Goal: Task Accomplishment & Management: Manage account settings

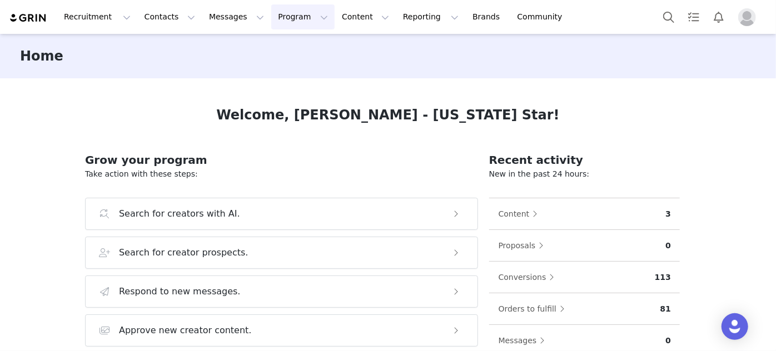
click at [276, 18] on button "Program Program" at bounding box center [302, 16] width 63 height 25
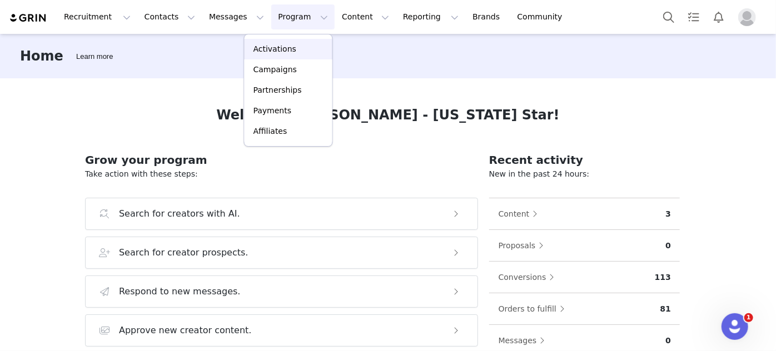
click at [277, 43] on p "Activations" at bounding box center [275, 49] width 43 height 12
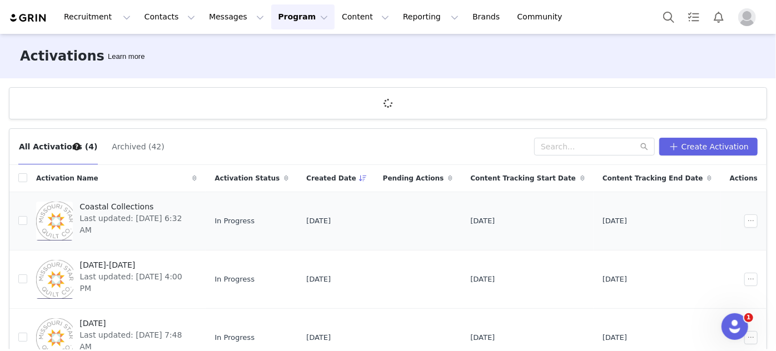
click at [128, 210] on span "Coastal Collections" at bounding box center [135, 207] width 111 height 12
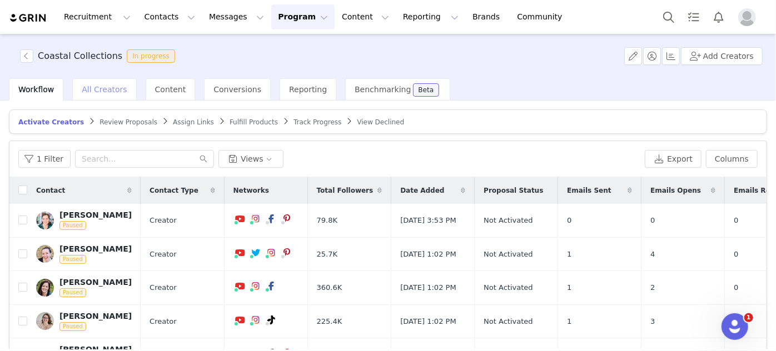
click at [93, 91] on span "All Creators" at bounding box center [104, 89] width 45 height 9
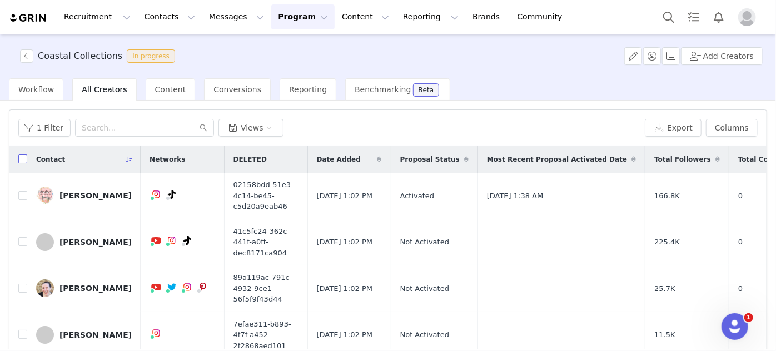
click at [22, 159] on input "checkbox" at bounding box center [22, 159] width 9 height 9
checkbox input "true"
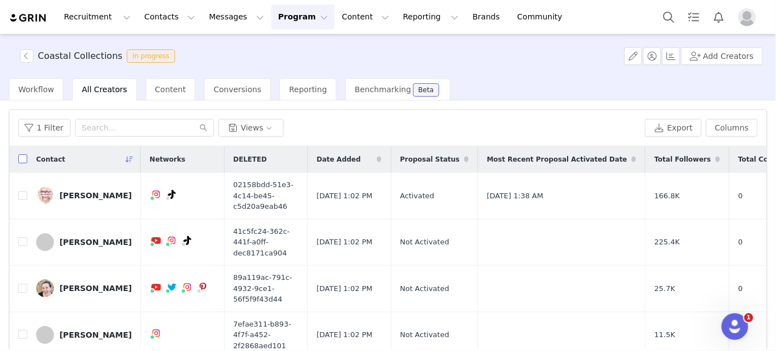
checkbox input "true"
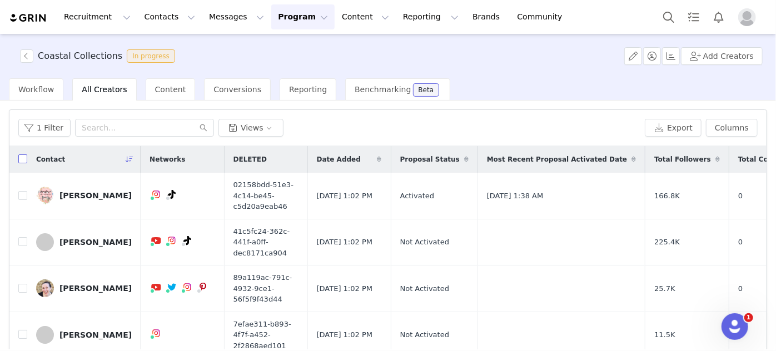
checkbox input "true"
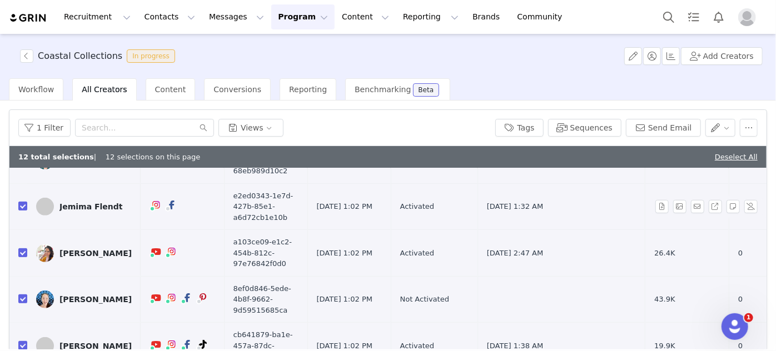
scroll to position [346, 0]
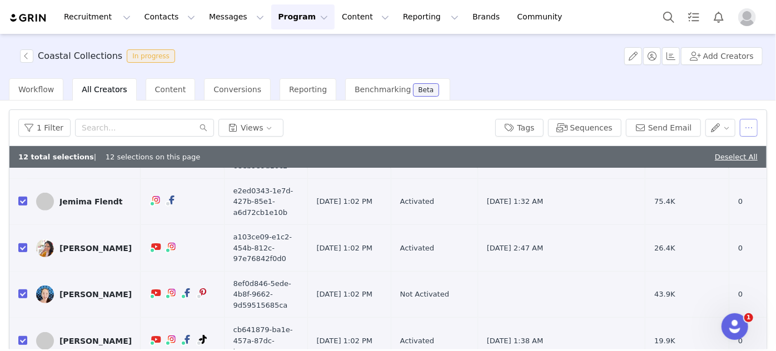
click at [744, 126] on button "button" at bounding box center [749, 128] width 18 height 18
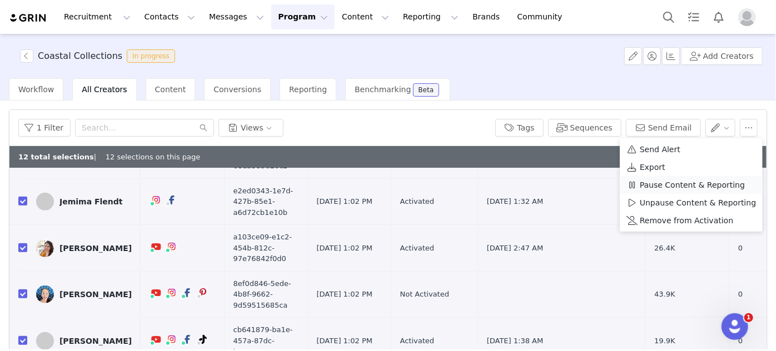
click at [697, 190] on span "Pause Content & Reporting" at bounding box center [692, 185] width 105 height 12
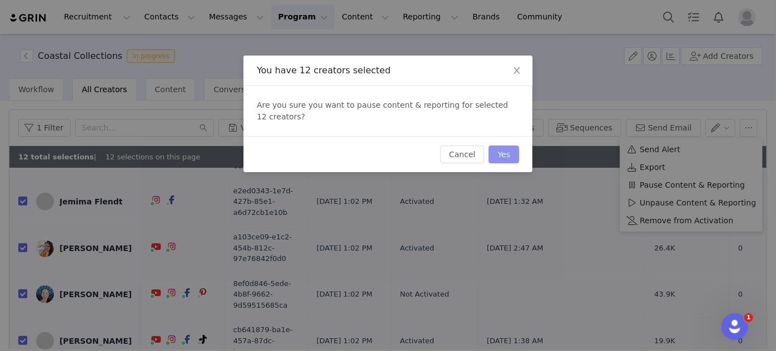
click at [503, 153] on button "Yes" at bounding box center [504, 155] width 31 height 18
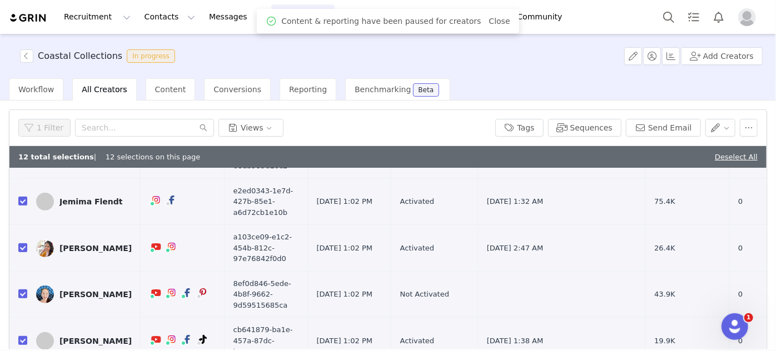
scroll to position [0, 0]
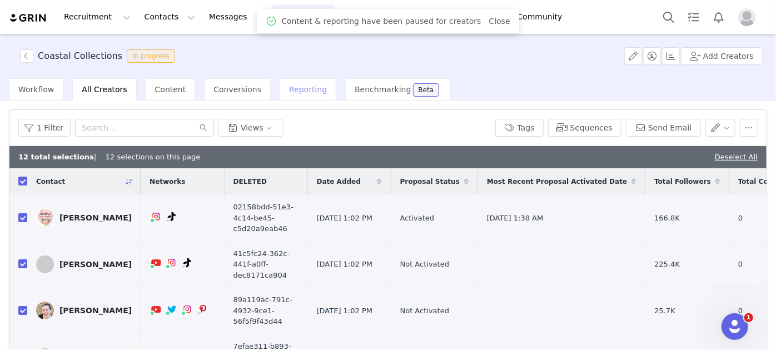
click at [280, 96] on div "Reporting" at bounding box center [308, 89] width 57 height 22
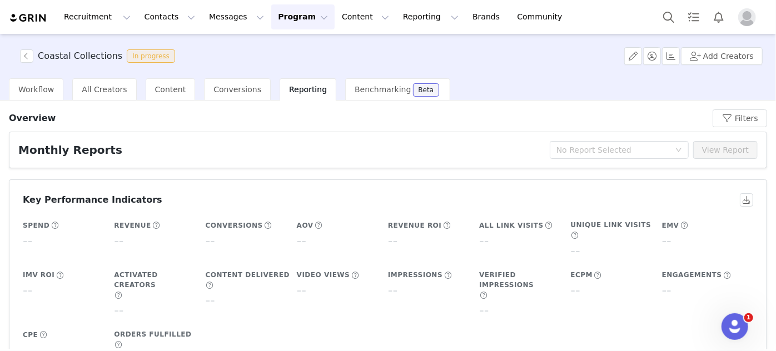
click at [271, 21] on button "Program Program" at bounding box center [302, 16] width 63 height 25
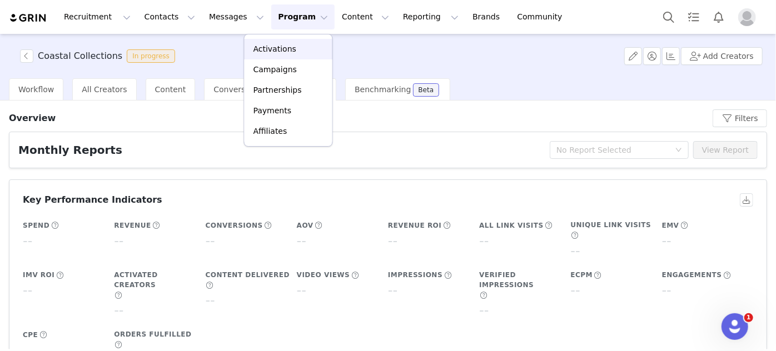
click at [269, 46] on p "Activations" at bounding box center [275, 49] width 43 height 12
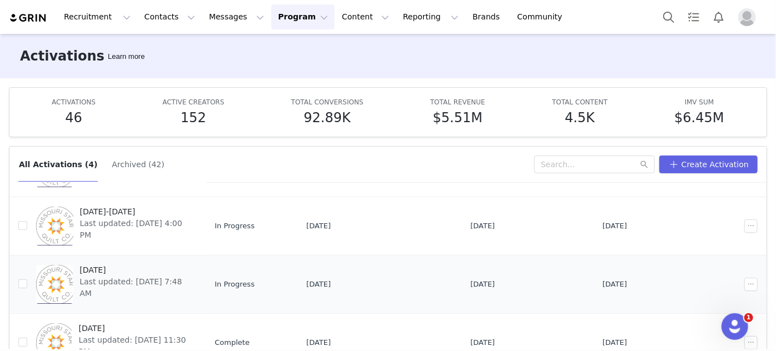
scroll to position [74, 0]
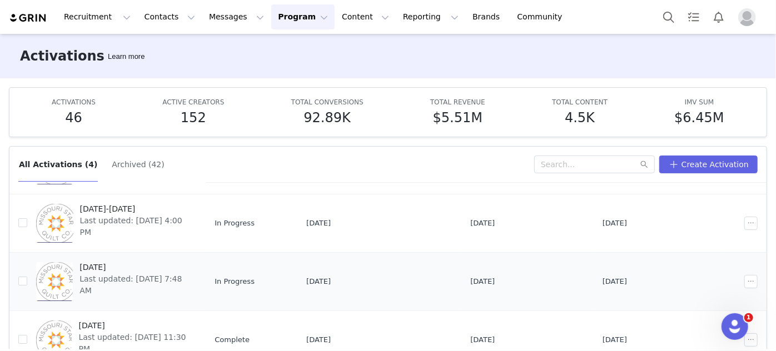
click at [142, 279] on span "Last updated: [DATE] 7:48 AM" at bounding box center [135, 285] width 111 height 23
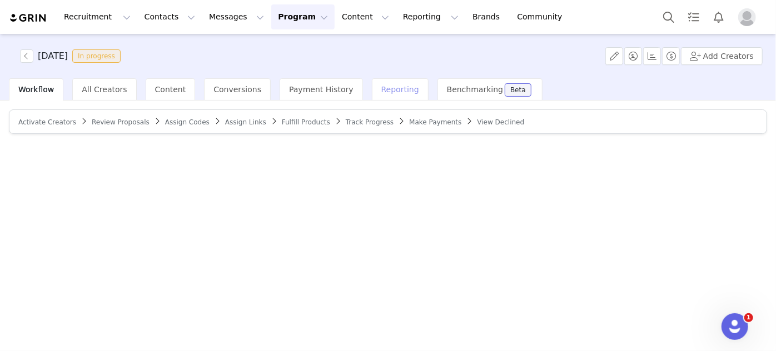
click at [381, 91] on span "Reporting" at bounding box center [400, 89] width 38 height 9
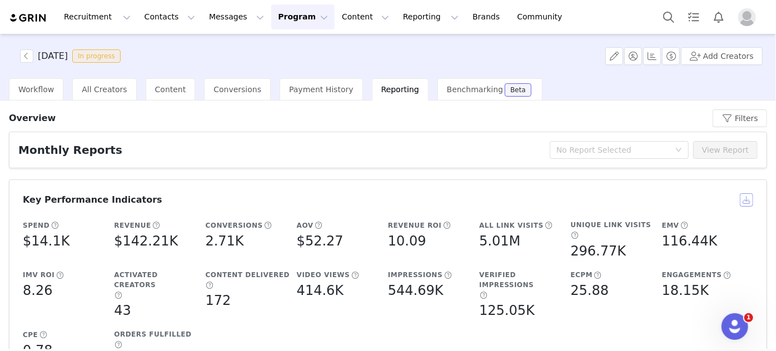
click at [740, 196] on button "button" at bounding box center [746, 200] width 13 height 13
click at [28, 53] on button "button" at bounding box center [26, 55] width 13 height 13
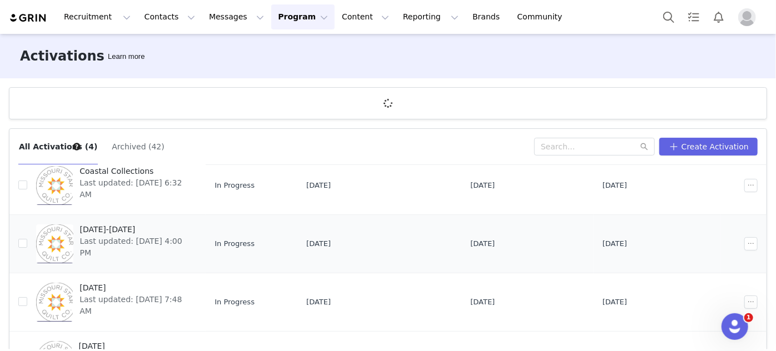
scroll to position [75, 0]
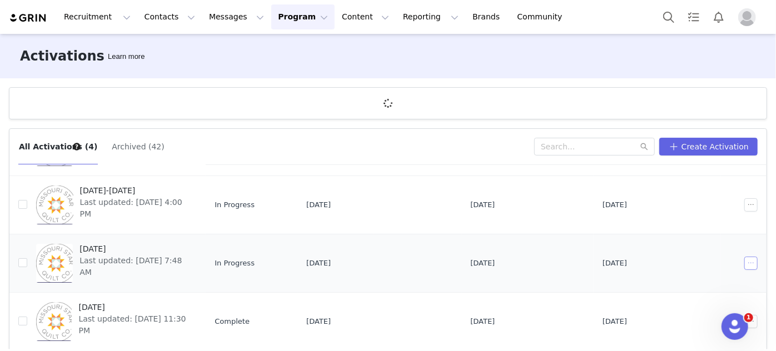
click at [745, 259] on button "button" at bounding box center [751, 263] width 13 height 13
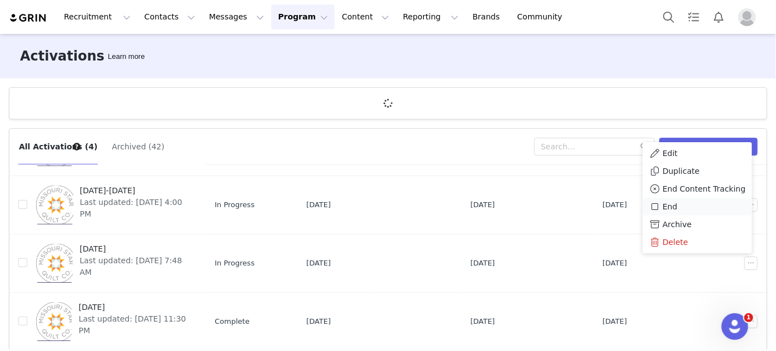
click at [677, 204] on div "End" at bounding box center [698, 207] width 96 height 12
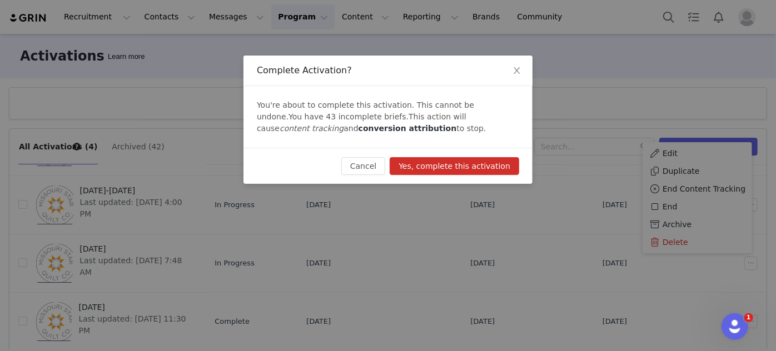
click at [497, 167] on button "Yes, complete this activation" at bounding box center [455, 166] width 130 height 18
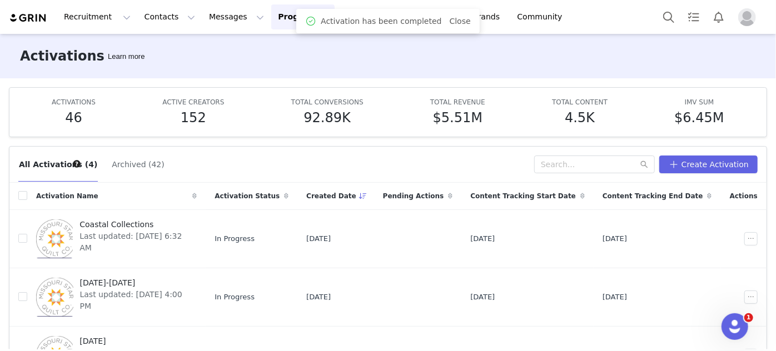
scroll to position [50, 0]
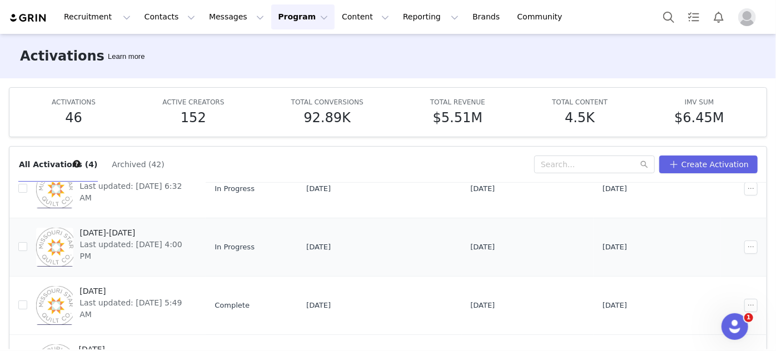
click at [106, 239] on span "Last updated: [DATE] 4:00 PM" at bounding box center [135, 250] width 111 height 23
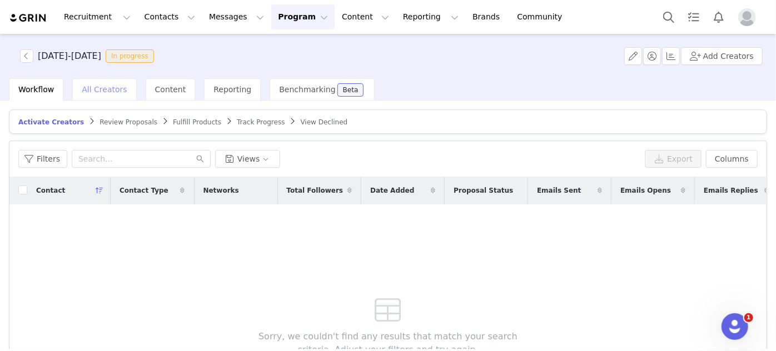
click at [97, 93] on span "All Creators" at bounding box center [104, 89] width 45 height 9
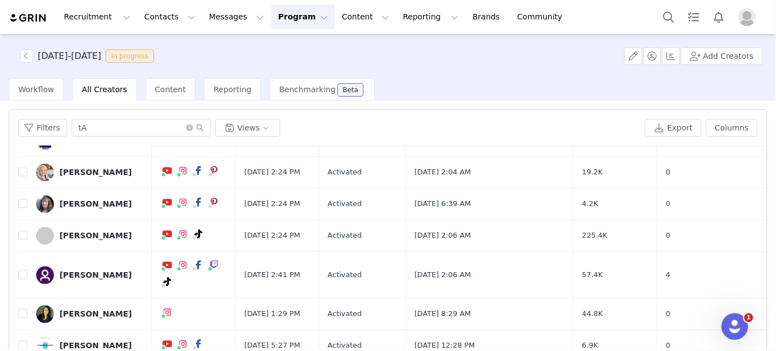
scroll to position [1248, 0]
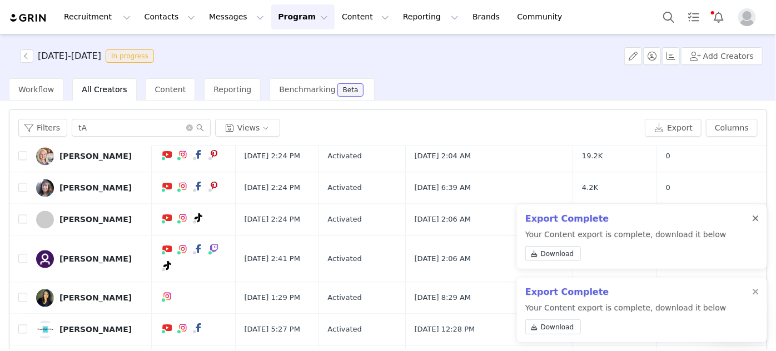
click at [755, 217] on div at bounding box center [755, 219] width 7 height 9
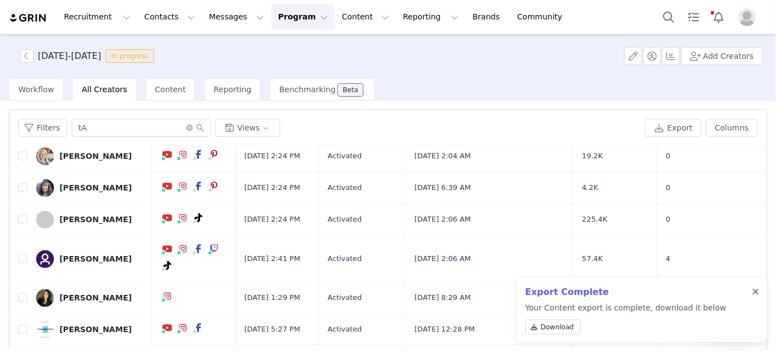
click at [755, 293] on div at bounding box center [755, 292] width 7 height 9
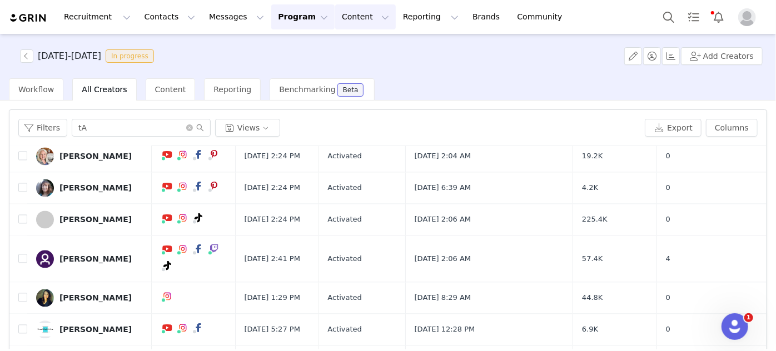
click at [335, 17] on button "Content Content" at bounding box center [365, 16] width 61 height 25
click at [318, 49] on p "Creator Content" at bounding box center [341, 49] width 62 height 12
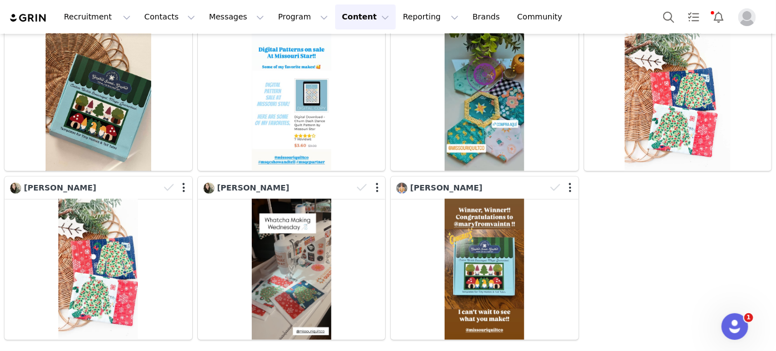
scroll to position [414, 0]
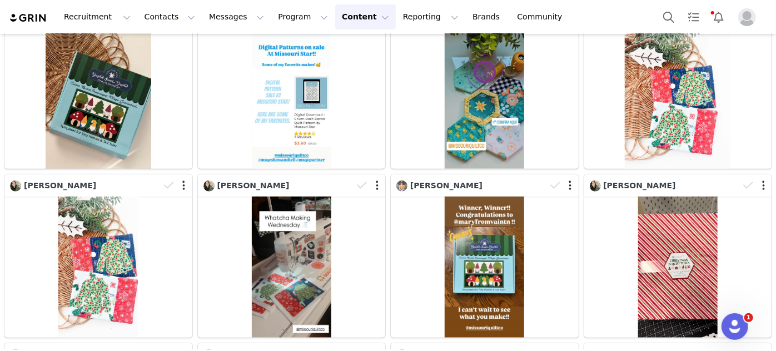
click at [335, 17] on button "Content Content" at bounding box center [365, 16] width 61 height 25
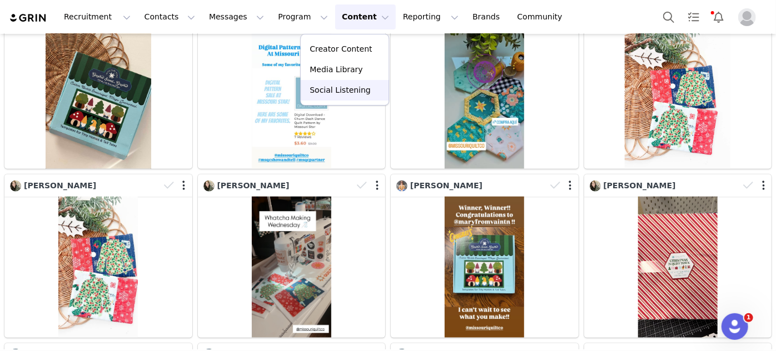
click at [335, 88] on p "Social Listening" at bounding box center [340, 91] width 61 height 12
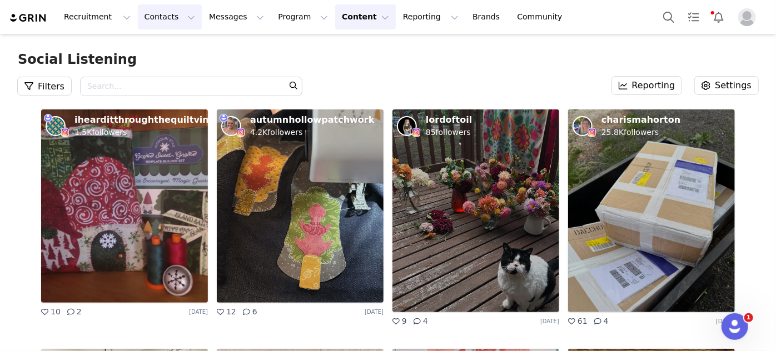
click at [153, 16] on button "Contacts Contacts" at bounding box center [170, 16] width 64 height 25
click at [150, 88] on p "Applicants" at bounding box center [156, 91] width 41 height 12
